Goal: Check status: Check status

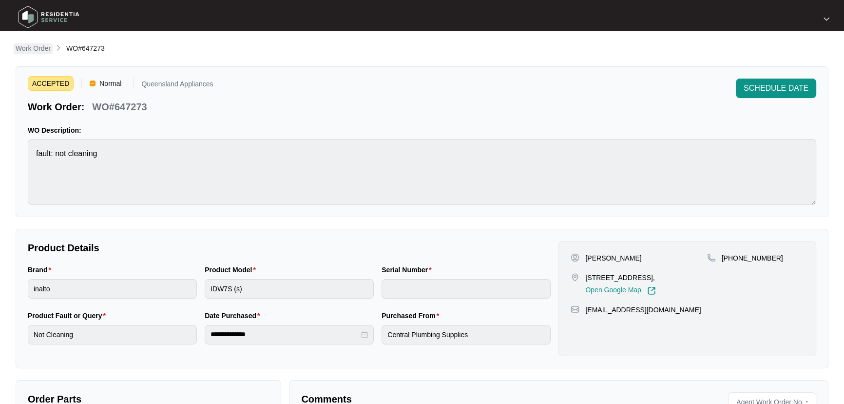
click at [35, 52] on p "Work Order" at bounding box center [33, 48] width 35 height 10
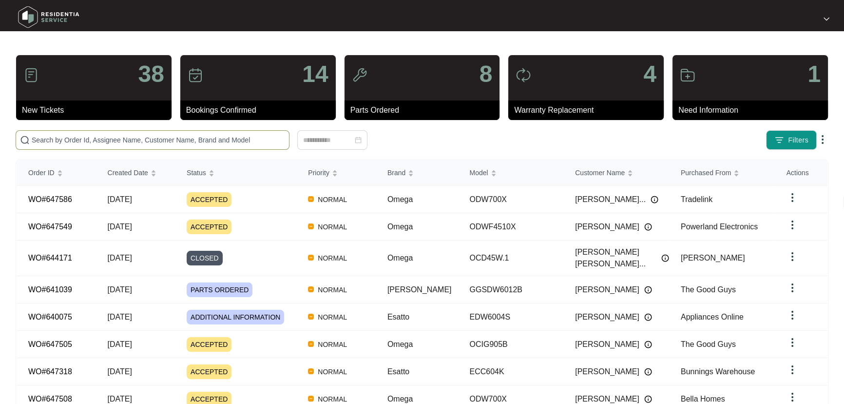
click at [117, 137] on input "text" at bounding box center [159, 140] width 254 height 11
paste input "647262"
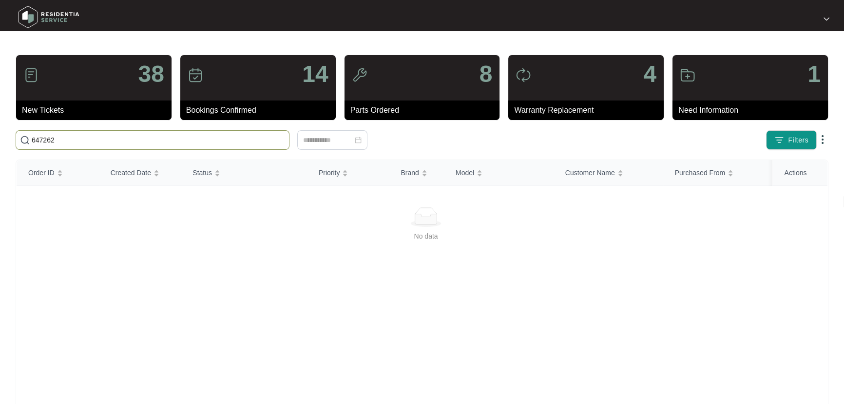
click at [42, 134] on span "647262" at bounding box center [153, 140] width 274 height 20
click at [40, 140] on input "647262" at bounding box center [159, 140] width 254 height 11
paste input "73"
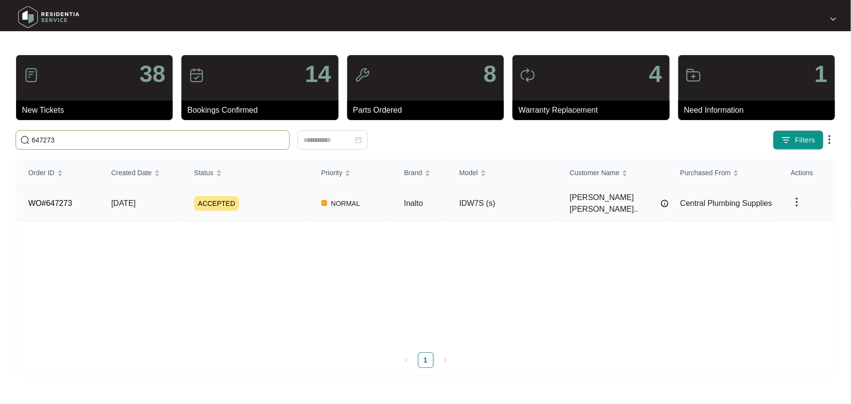
type input "647273"
click at [295, 203] on div "ACCEPTED" at bounding box center [252, 203] width 116 height 15
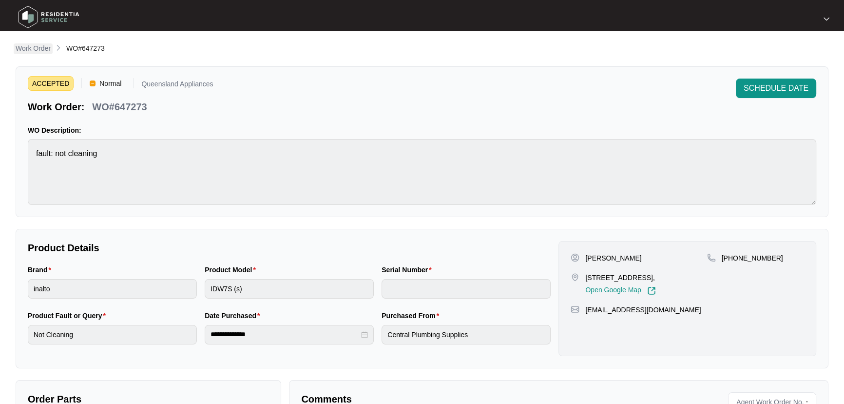
click at [32, 51] on p "Work Order" at bounding box center [33, 48] width 35 height 10
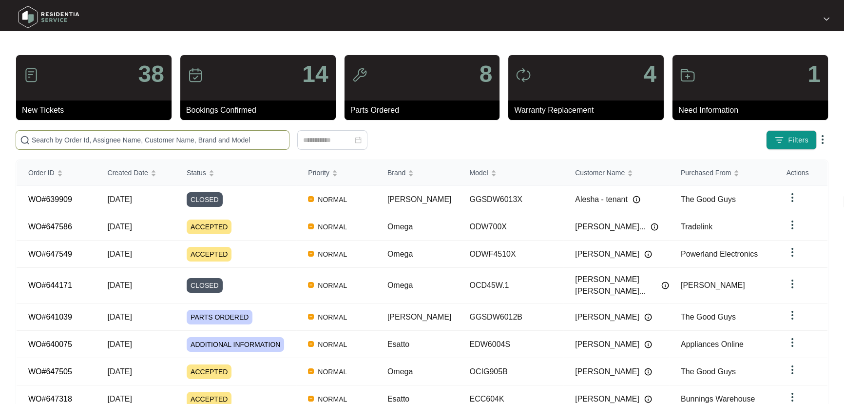
click at [193, 143] on input "text" at bounding box center [159, 140] width 254 height 11
paste input "647318"
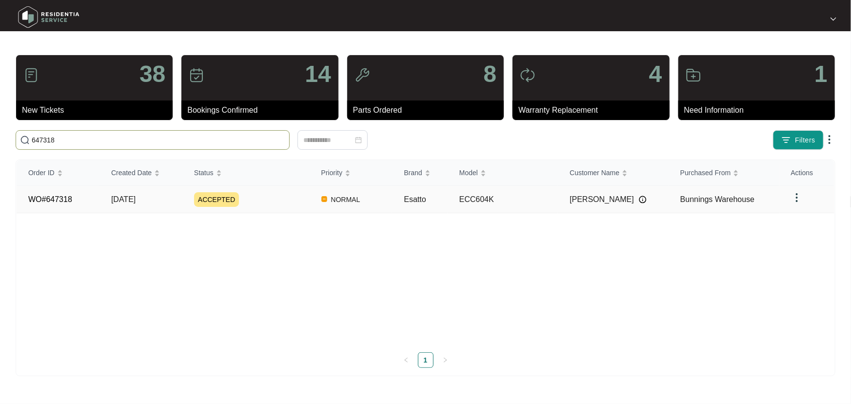
type input "647318"
drag, startPoint x: 258, startPoint y: 209, endPoint x: 246, endPoint y: 222, distance: 17.6
click at [258, 209] on td "ACCEPTED" at bounding box center [245, 199] width 127 height 27
